Goal: Task Accomplishment & Management: Complete application form

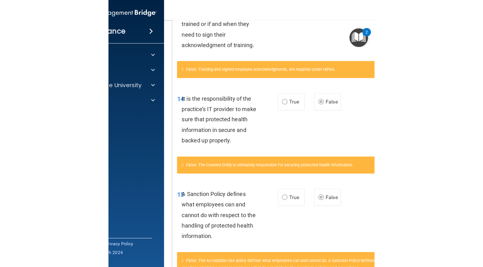
scroll to position [440, 0]
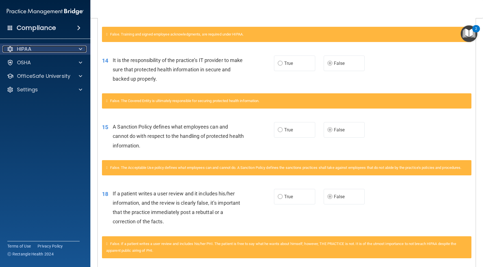
click at [25, 51] on p "HIPAA" at bounding box center [24, 49] width 14 height 7
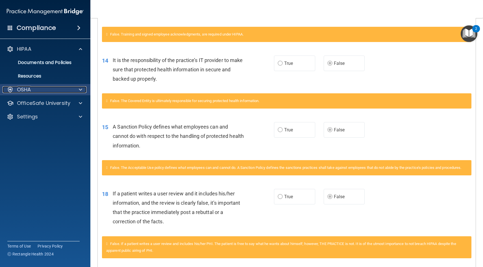
click at [31, 88] on div "OSHA" at bounding box center [38, 89] width 70 height 7
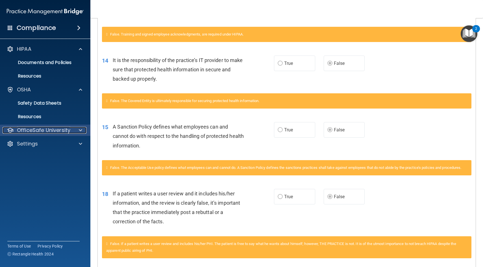
click at [31, 132] on p "OfficeSafe University" at bounding box center [43, 130] width 53 height 7
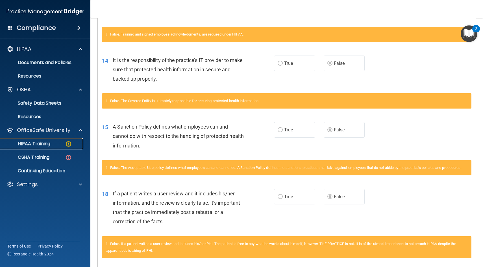
click at [33, 148] on link "HIPAA Training" at bounding box center [38, 143] width 89 height 11
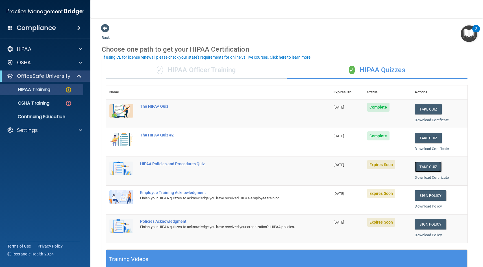
click at [238, 168] on button "Take Quiz" at bounding box center [428, 167] width 27 height 10
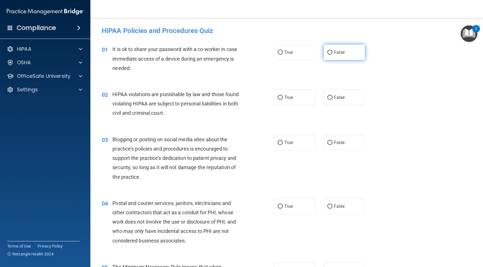
click at [238, 52] on label "False" at bounding box center [344, 53] width 41 height 16
click at [238, 52] on input "False" at bounding box center [329, 53] width 5 height 4
radio input "true"
click at [238, 100] on label "True" at bounding box center [294, 98] width 41 height 16
click at [238, 100] on input "True" at bounding box center [280, 98] width 5 height 4
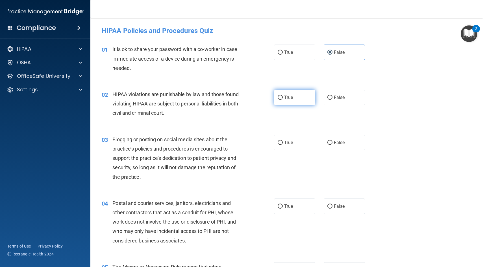
radio input "true"
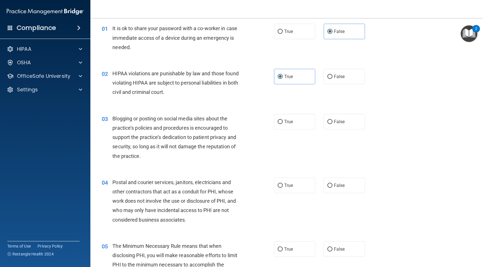
scroll to position [19, 0]
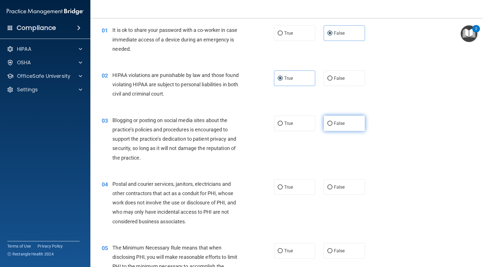
click at [238, 125] on input "False" at bounding box center [329, 124] width 5 height 4
radio input "true"
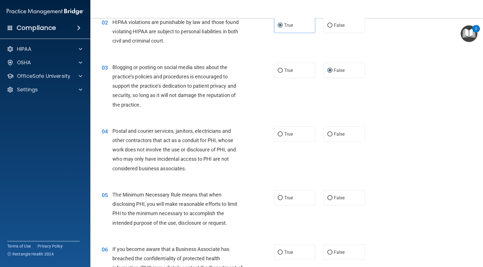
scroll to position [72, 0]
click at [238, 135] on input "True" at bounding box center [280, 135] width 5 height 4
radio input "true"
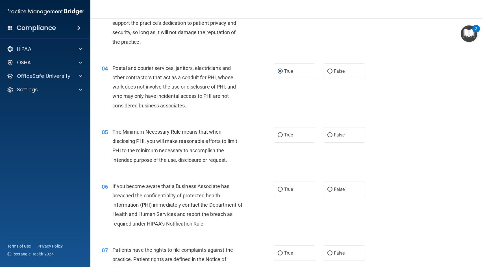
scroll to position [133, 0]
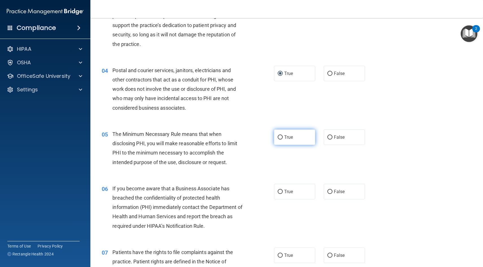
click at [238, 138] on input "True" at bounding box center [280, 138] width 5 height 4
radio input "true"
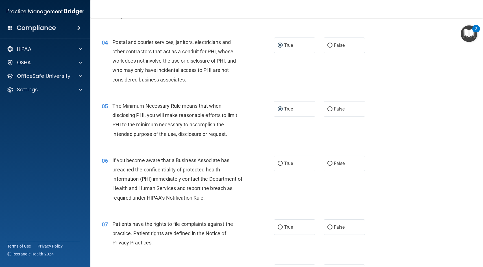
scroll to position [160, 0]
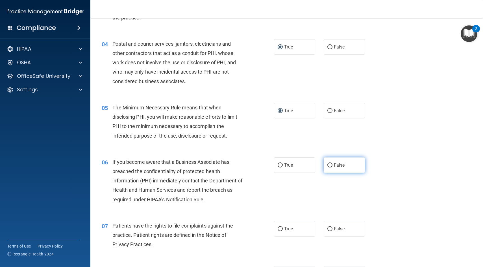
click at [238, 164] on input "False" at bounding box center [329, 166] width 5 height 4
radio input "true"
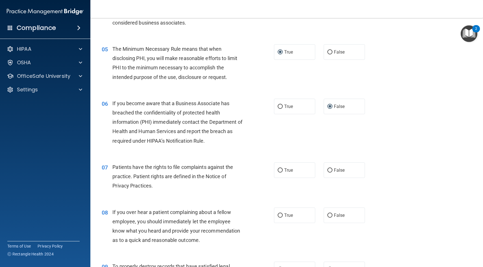
scroll to position [219, 0]
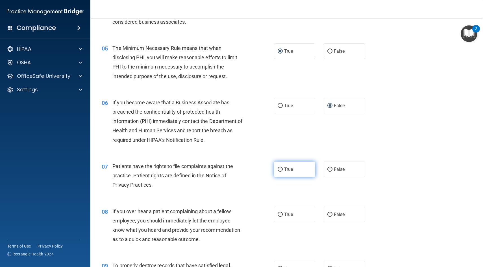
click at [238, 171] on input "True" at bounding box center [280, 170] width 5 height 4
radio input "true"
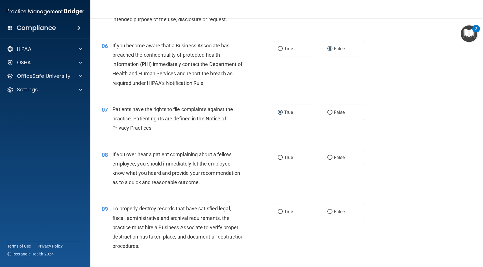
scroll to position [277, 0]
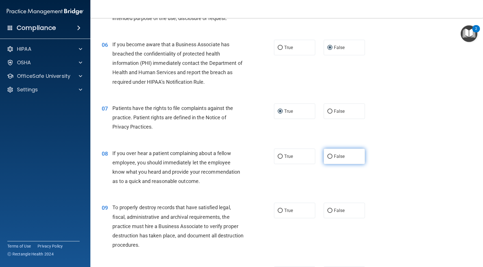
click at [238, 156] on input "False" at bounding box center [329, 157] width 5 height 4
radio input "true"
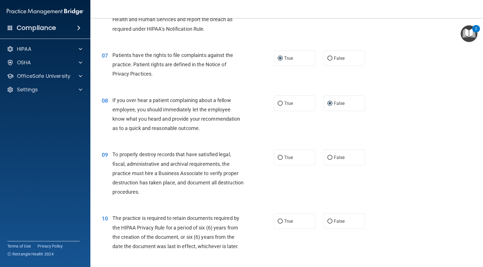
scroll to position [339, 0]
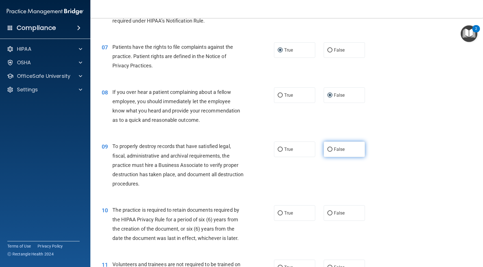
click at [238, 151] on input "False" at bounding box center [329, 150] width 5 height 4
radio input "true"
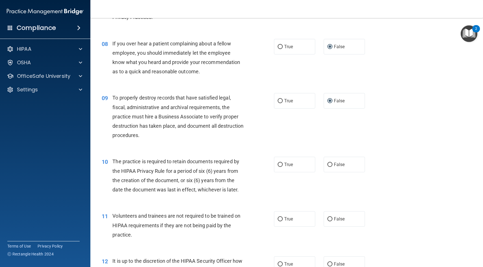
scroll to position [388, 0]
click at [238, 164] on input "True" at bounding box center [280, 165] width 5 height 4
radio input "true"
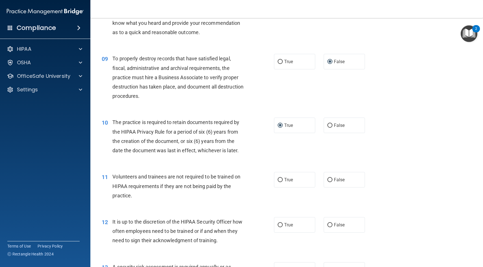
scroll to position [428, 0]
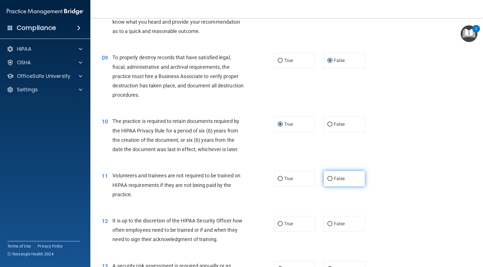
click at [238, 179] on input "False" at bounding box center [329, 179] width 5 height 4
radio input "true"
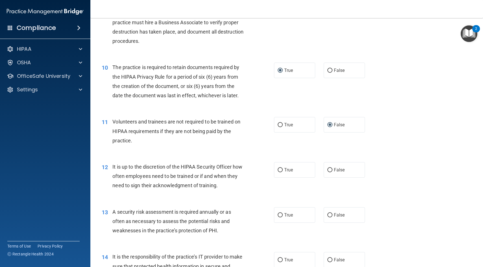
scroll to position [480, 0]
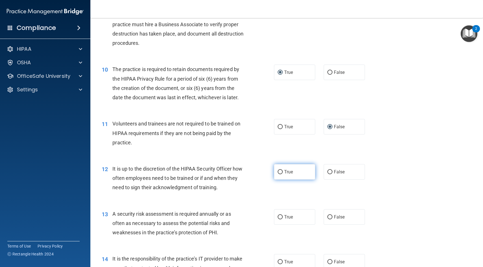
click at [238, 175] on label "True" at bounding box center [294, 172] width 41 height 16
click at [238, 175] on input "True" at bounding box center [280, 172] width 5 height 4
radio input "true"
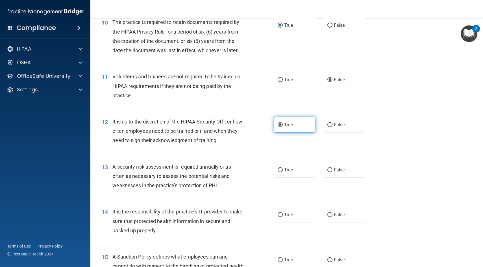
scroll to position [528, 0]
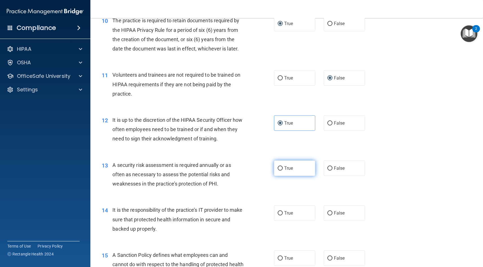
click at [238, 169] on input "True" at bounding box center [280, 169] width 5 height 4
radio input "true"
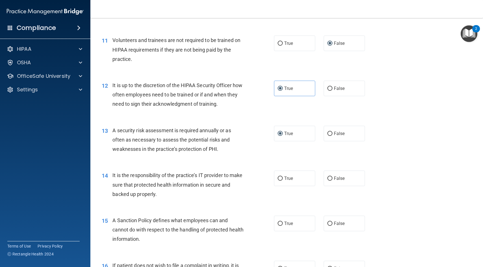
scroll to position [565, 0]
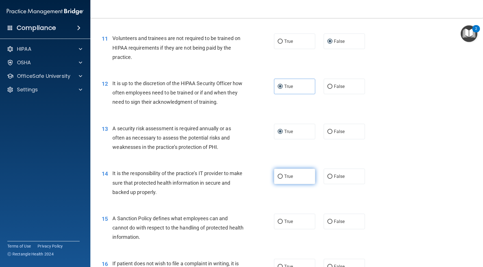
click at [238, 177] on input "True" at bounding box center [280, 177] width 5 height 4
radio input "true"
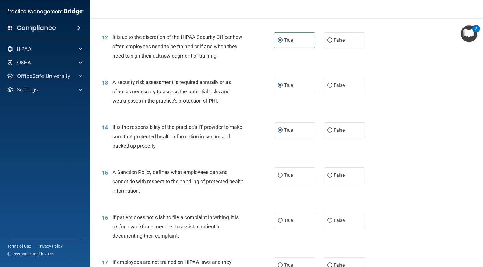
scroll to position [615, 0]
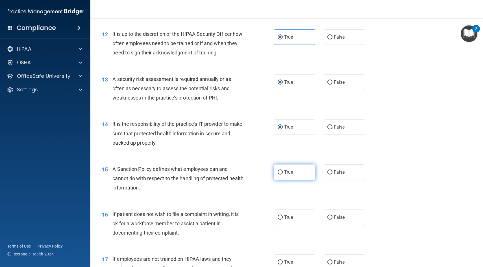
click at [238, 171] on input "True" at bounding box center [280, 173] width 5 height 4
radio input "true"
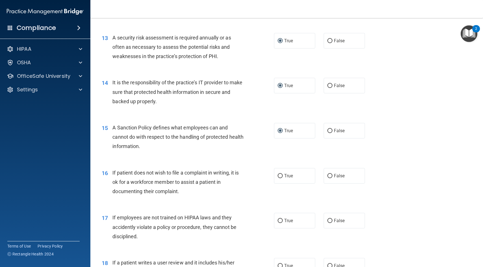
scroll to position [657, 0]
click at [238, 177] on input "True" at bounding box center [280, 176] width 5 height 4
radio input "true"
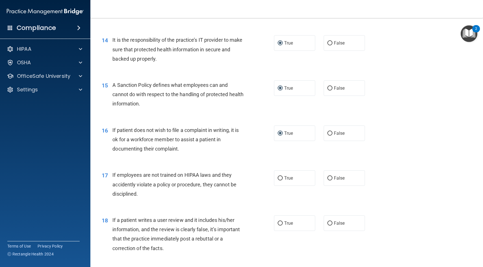
scroll to position [701, 0]
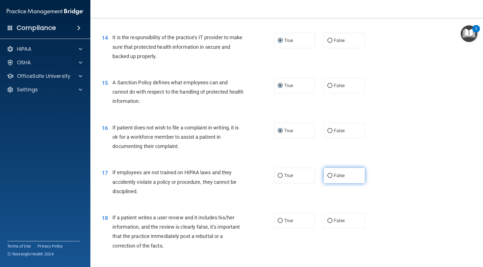
click at [238, 177] on label "False" at bounding box center [344, 176] width 41 height 16
click at [238, 177] on input "False" at bounding box center [329, 176] width 5 height 4
radio input "true"
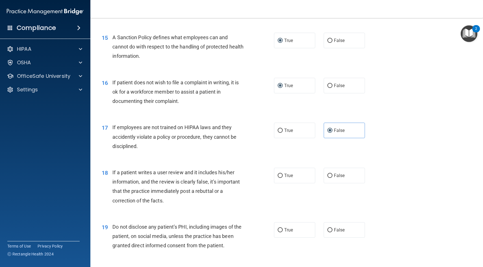
scroll to position [747, 0]
click at [238, 177] on input "False" at bounding box center [329, 176] width 5 height 4
radio input "true"
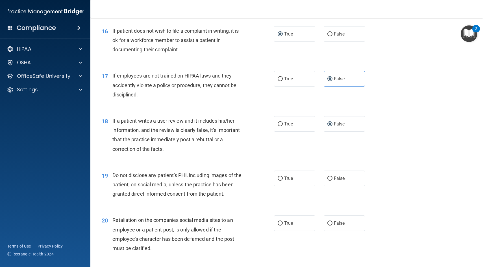
scroll to position [799, 0]
click at [238, 181] on label "True" at bounding box center [294, 179] width 41 height 16
click at [238, 181] on input "True" at bounding box center [280, 179] width 5 height 4
radio input "true"
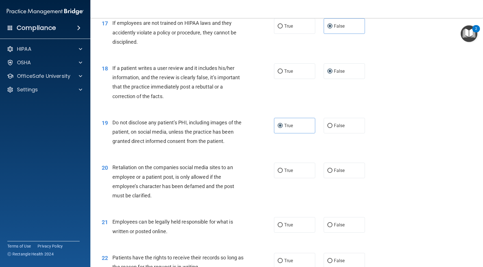
scroll to position [852, 0]
click at [238, 171] on input "False" at bounding box center [329, 170] width 5 height 4
radio input "true"
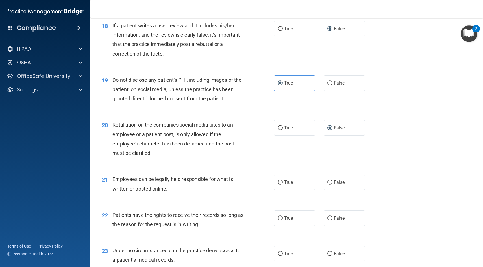
scroll to position [894, 0]
click at [238, 184] on input "True" at bounding box center [280, 182] width 5 height 4
radio input "true"
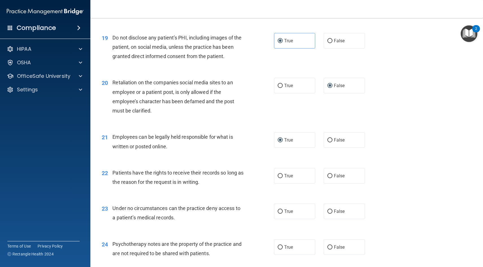
scroll to position [938, 0]
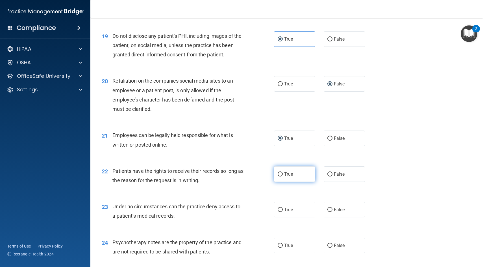
click at [238, 177] on label "True" at bounding box center [294, 175] width 41 height 16
click at [238, 177] on input "True" at bounding box center [280, 175] width 5 height 4
radio input "true"
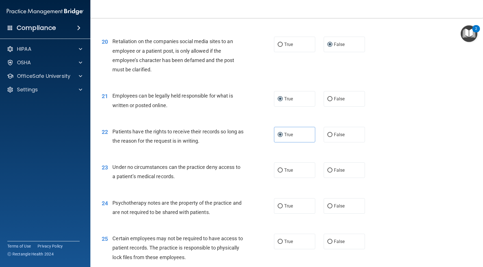
scroll to position [978, 0]
click at [238, 170] on input "True" at bounding box center [280, 170] width 5 height 4
radio input "true"
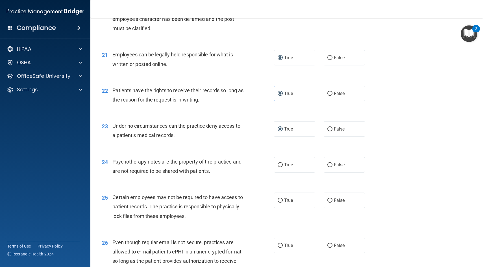
scroll to position [1020, 0]
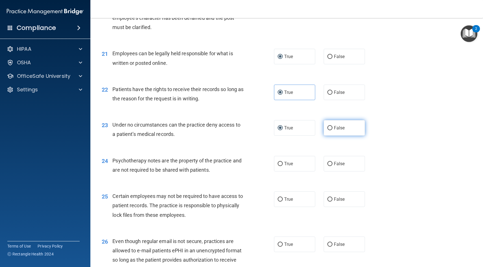
click at [238, 128] on label "False" at bounding box center [344, 128] width 41 height 16
click at [238, 128] on input "False" at bounding box center [329, 128] width 5 height 4
radio input "true"
radio input "false"
click at [238, 166] on input "True" at bounding box center [280, 164] width 5 height 4
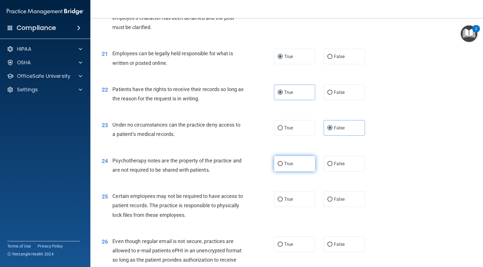
radio input "true"
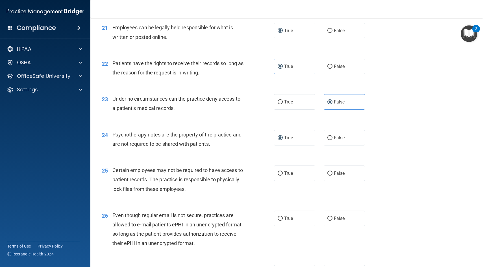
scroll to position [1047, 0]
click at [238, 134] on label "False" at bounding box center [344, 137] width 41 height 16
click at [238, 135] on input "False" at bounding box center [329, 137] width 5 height 4
radio input "true"
radio input "false"
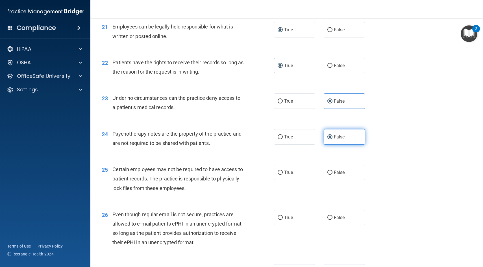
click at [238, 138] on input "False" at bounding box center [329, 137] width 5 height 4
click at [238, 173] on input "True" at bounding box center [280, 173] width 5 height 4
radio input "true"
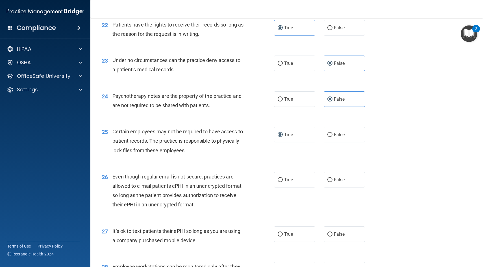
scroll to position [1085, 0]
click at [238, 181] on input "True" at bounding box center [280, 180] width 5 height 4
radio input "true"
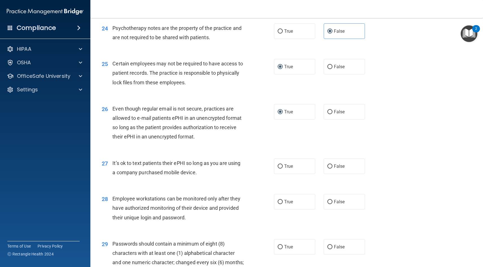
scroll to position [1153, 0]
click at [238, 167] on input "False" at bounding box center [329, 166] width 5 height 4
radio input "true"
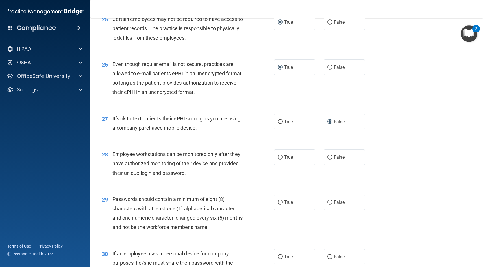
scroll to position [1199, 0]
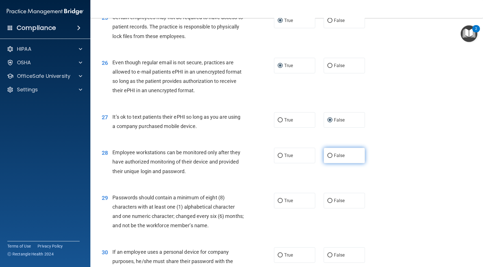
click at [238, 157] on input "False" at bounding box center [329, 156] width 5 height 4
radio input "true"
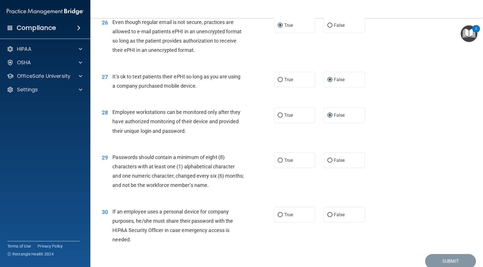
scroll to position [1240, 0]
click at [238, 160] on input "True" at bounding box center [280, 160] width 5 height 4
radio input "true"
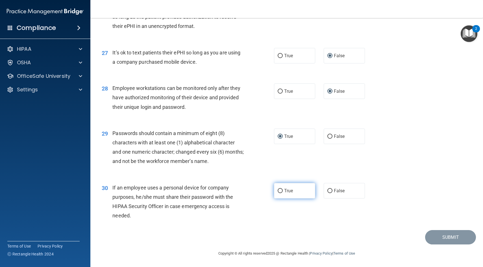
click at [238, 192] on input "True" at bounding box center [280, 191] width 5 height 4
radio input "true"
click at [238, 235] on button "Submit" at bounding box center [450, 237] width 51 height 14
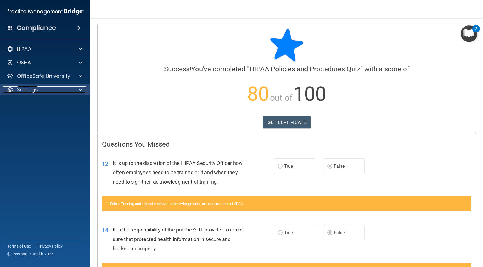
click at [64, 88] on div "Settings" at bounding box center [38, 89] width 70 height 7
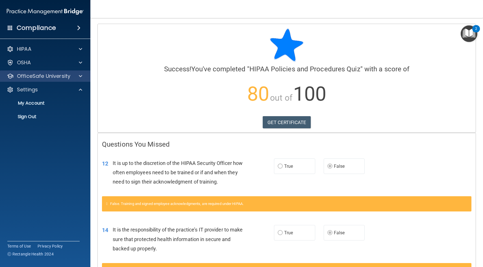
click at [66, 80] on div "OfficeSafe University" at bounding box center [45, 76] width 91 height 11
click at [80, 78] on span at bounding box center [80, 76] width 3 height 7
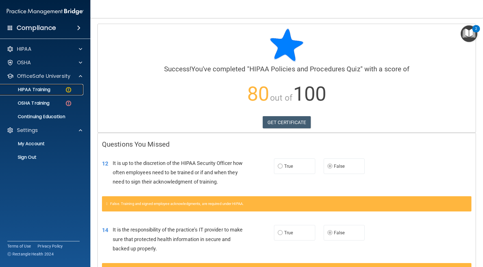
click at [70, 89] on img at bounding box center [68, 89] width 7 height 7
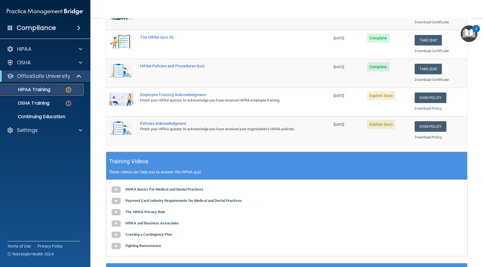
scroll to position [101, 0]
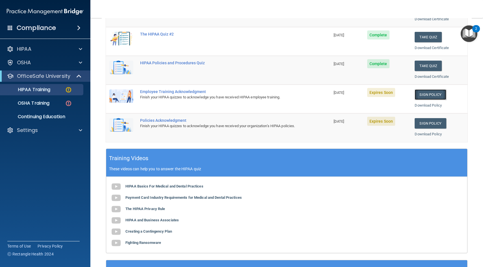
click at [238, 95] on link "Sign Policy" at bounding box center [430, 95] width 31 height 10
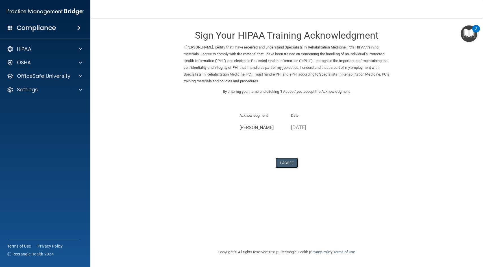
click at [283, 162] on button "I Agree" at bounding box center [286, 163] width 23 height 10
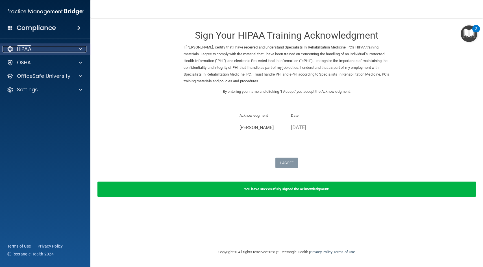
click at [77, 51] on div at bounding box center [80, 49] width 14 height 7
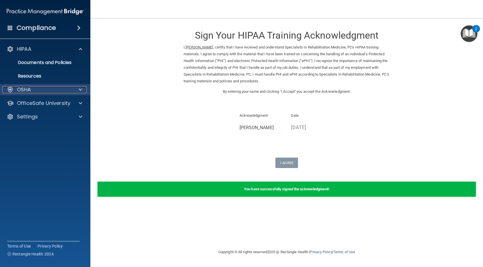
click at [73, 90] on div at bounding box center [80, 89] width 14 height 7
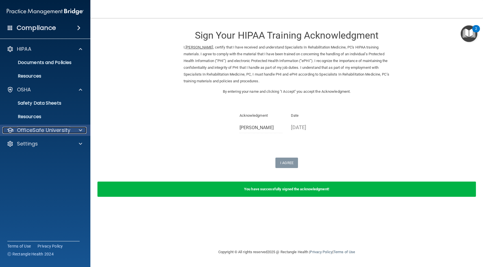
click at [64, 133] on p "OfficeSafe University" at bounding box center [43, 130] width 53 height 7
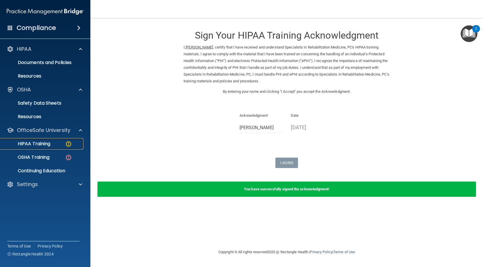
click at [65, 146] on img at bounding box center [68, 144] width 7 height 7
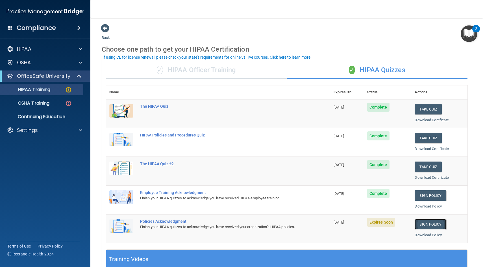
click at [427, 223] on link "Sign Policy" at bounding box center [430, 224] width 31 height 10
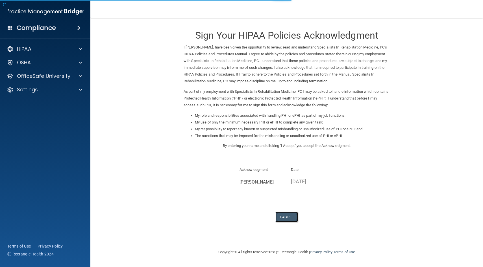
click at [284, 217] on button "I Agree" at bounding box center [286, 217] width 23 height 10
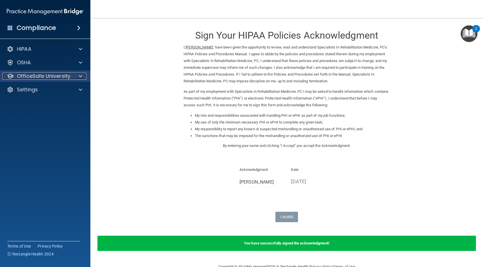
click at [77, 75] on div at bounding box center [80, 76] width 14 height 7
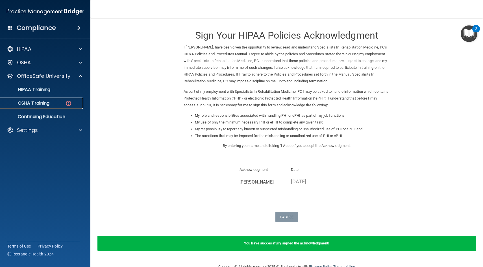
click at [75, 105] on div "OSHA Training" at bounding box center [42, 104] width 77 height 6
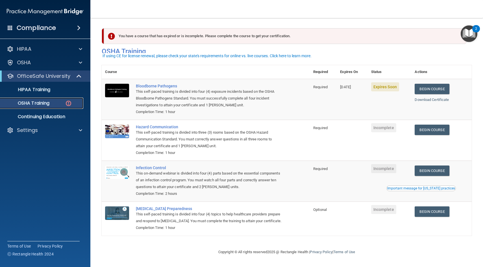
scroll to position [5, 0]
click at [432, 84] on link "Begin Course" at bounding box center [432, 89] width 34 height 10
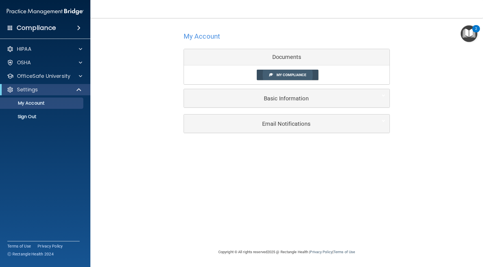
click at [292, 75] on span "My Compliance" at bounding box center [292, 75] width 30 height 4
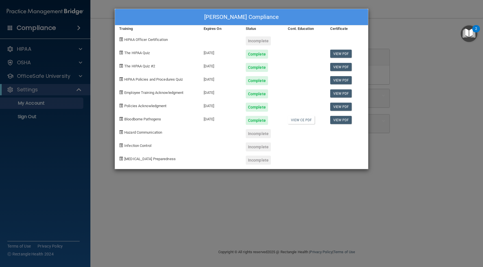
click at [230, 191] on div "Jasleen Jarbo's Compliance Training Expires On Status Cont. Education Certifica…" at bounding box center [241, 133] width 483 height 267
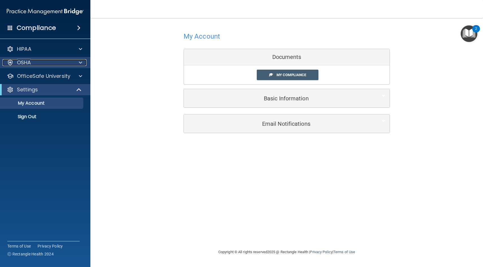
click at [49, 63] on div "OSHA" at bounding box center [38, 62] width 70 height 7
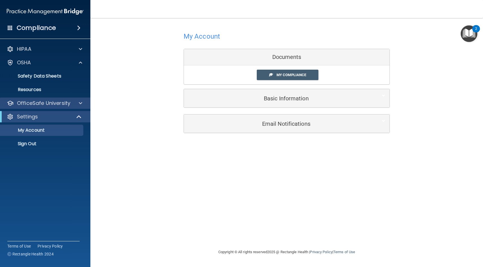
click at [53, 108] on div "OfficeSafe University" at bounding box center [45, 103] width 91 height 11
click at [53, 102] on p "OfficeSafe University" at bounding box center [43, 103] width 53 height 7
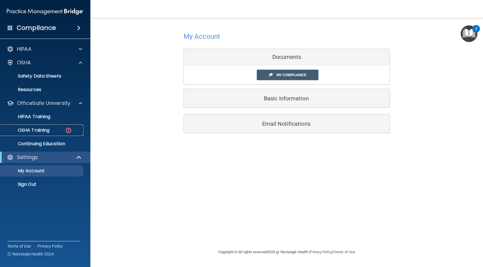
click at [45, 136] on link "OSHA Training" at bounding box center [38, 130] width 89 height 11
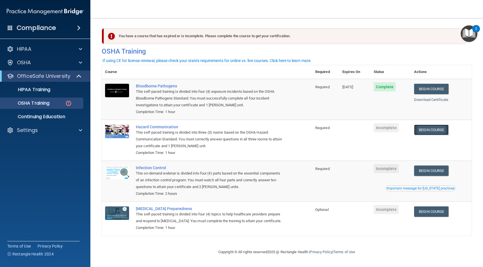
click at [434, 130] on link "Begin Course" at bounding box center [431, 130] width 34 height 10
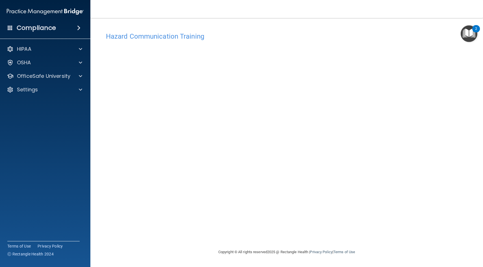
click at [175, 39] on h4 "Hazard Communication Training" at bounding box center [287, 36] width 362 height 7
click at [56, 81] on div "OfficeSafe University" at bounding box center [45, 76] width 91 height 11
click at [82, 73] on span at bounding box center [80, 76] width 3 height 7
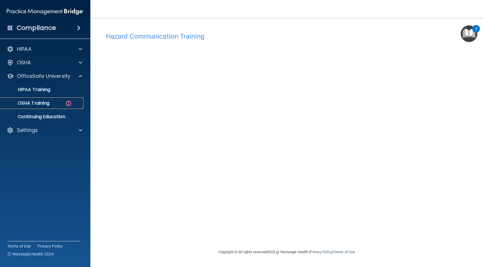
click at [67, 103] on img at bounding box center [68, 103] width 7 height 7
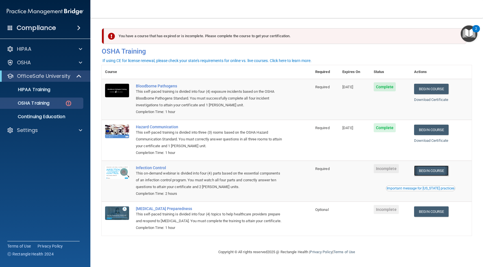
click at [425, 172] on link "Begin Course" at bounding box center [431, 171] width 34 height 10
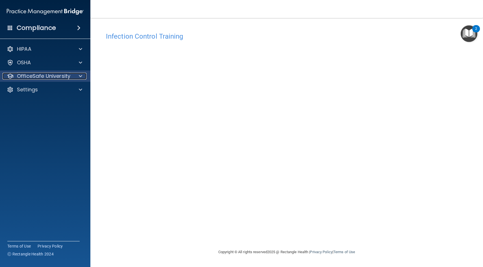
click at [53, 76] on p "OfficeSafe University" at bounding box center [43, 76] width 53 height 7
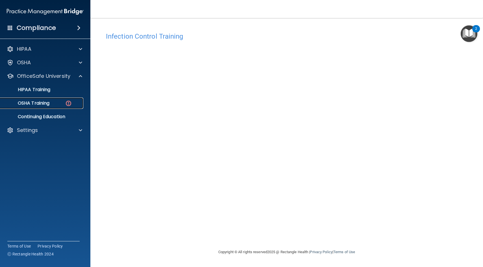
click at [63, 105] on div "OSHA Training" at bounding box center [42, 104] width 77 height 6
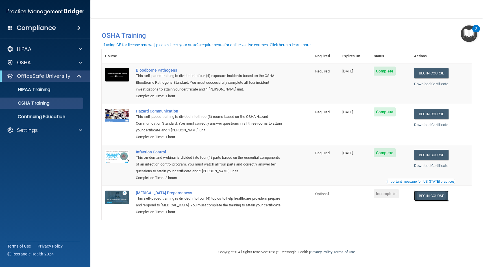
click at [438, 195] on link "Begin Course" at bounding box center [431, 196] width 34 height 10
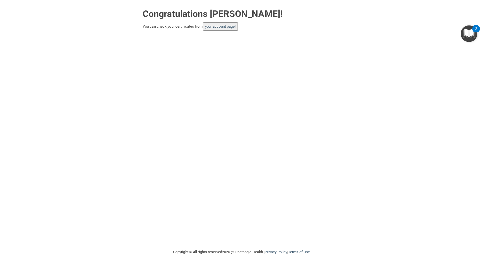
click at [469, 29] on img "Open Resource Center, 2 new notifications" at bounding box center [469, 33] width 17 height 17
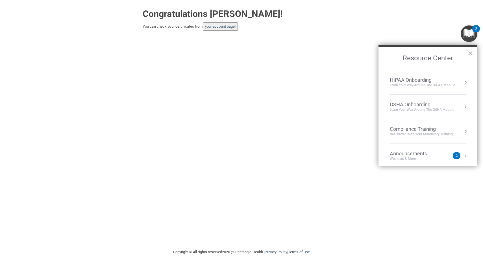
click at [436, 106] on div "OSHA Onboarding" at bounding box center [422, 105] width 64 height 6
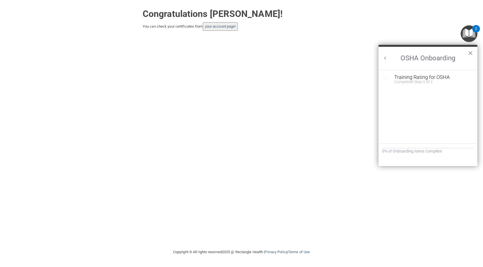
click at [468, 53] on button "×" at bounding box center [470, 53] width 5 height 9
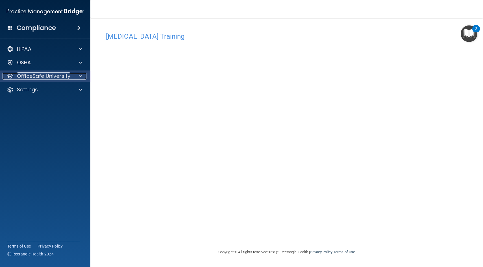
click at [44, 77] on p "OfficeSafe University" at bounding box center [43, 76] width 53 height 7
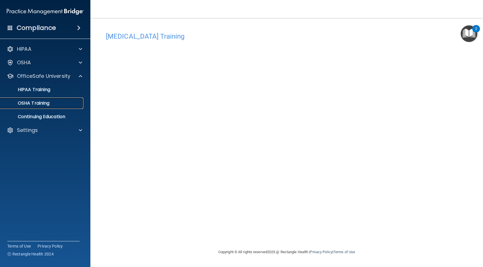
click at [39, 106] on p "OSHA Training" at bounding box center [27, 104] width 46 height 6
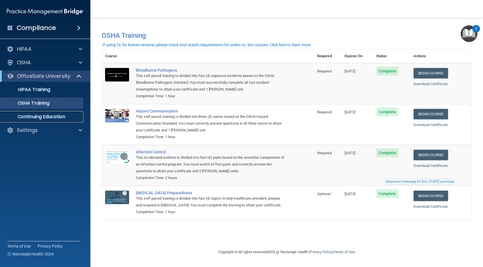
click at [36, 118] on p "Continuing Education" at bounding box center [42, 117] width 77 height 6
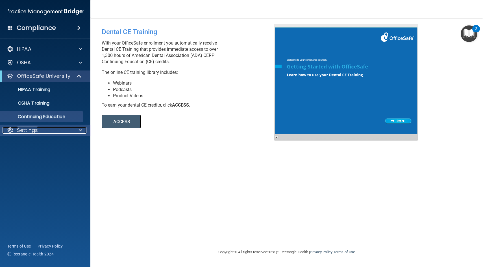
click at [52, 130] on div "Settings" at bounding box center [38, 130] width 70 height 7
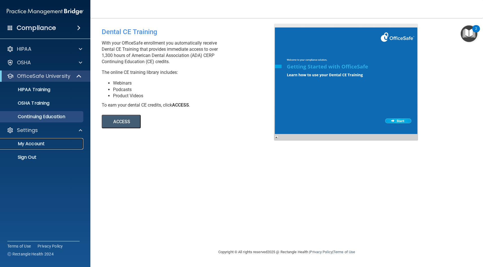
click at [43, 146] on p "My Account" at bounding box center [42, 144] width 77 height 6
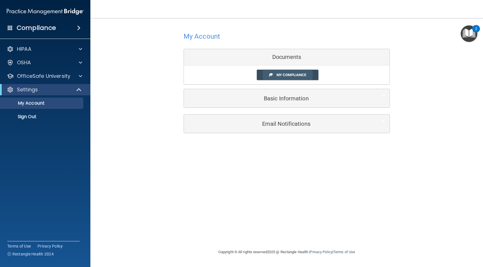
click at [295, 74] on span "My Compliance" at bounding box center [292, 75] width 30 height 4
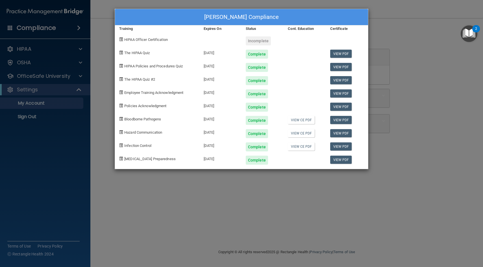
click at [263, 39] on div "Incomplete" at bounding box center [258, 40] width 25 height 9
click at [26, 113] on div "Jasleen Jarbo's Compliance Training Expires On Status Cont. Education Certifica…" at bounding box center [241, 133] width 483 height 267
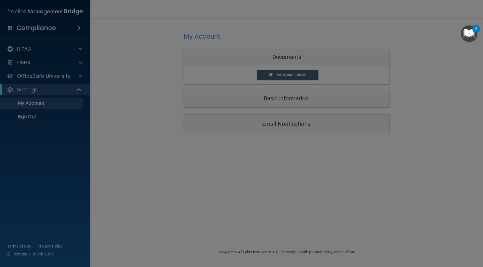
click at [26, 113] on div "Jasleen Jarbo's Compliance Training Expires On Status Cont. Education Certifica…" at bounding box center [241, 133] width 483 height 267
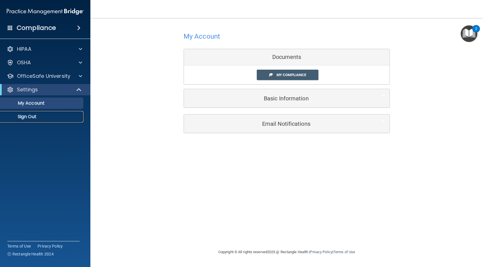
click at [28, 116] on p "Sign Out" at bounding box center [42, 117] width 77 height 6
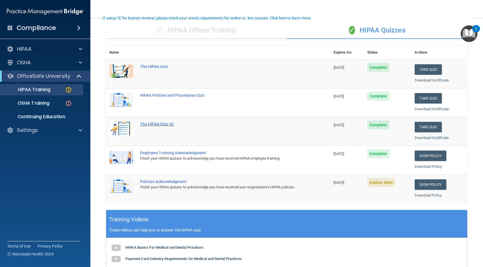
scroll to position [39, 0]
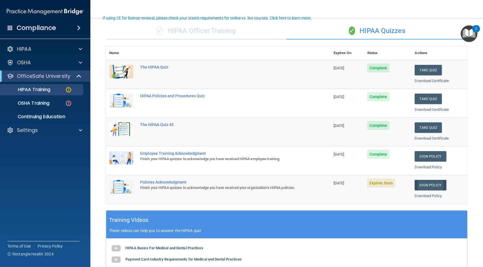
click at [432, 185] on link "Sign Policy" at bounding box center [430, 185] width 31 height 10
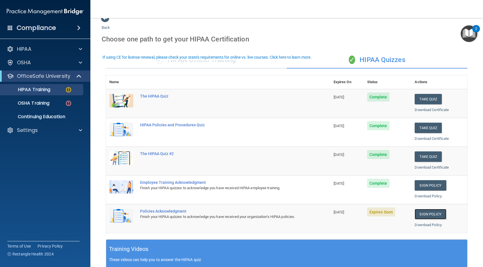
scroll to position [0, 0]
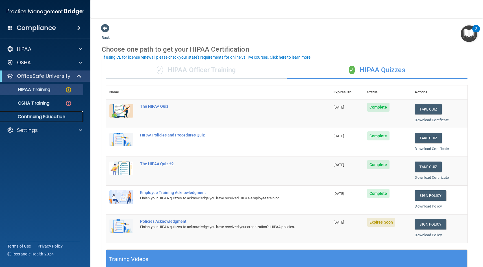
click at [60, 117] on p "Continuing Education" at bounding box center [42, 117] width 77 height 6
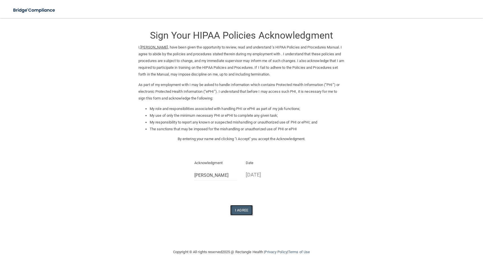
click at [244, 212] on button "I Agree" at bounding box center [241, 210] width 23 height 10
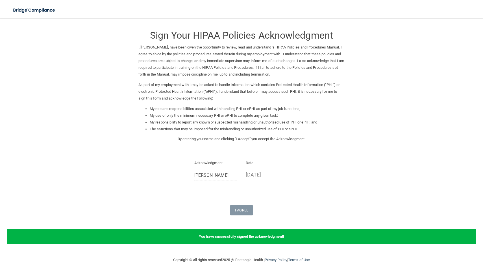
click at [251, 99] on p "As part of my employment with I may be asked to handle information which contai…" at bounding box center [241, 92] width 206 height 20
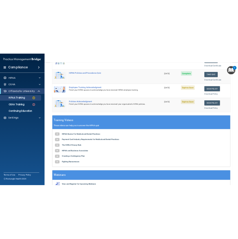
scroll to position [131, 0]
